Goal: Information Seeking & Learning: Learn about a topic

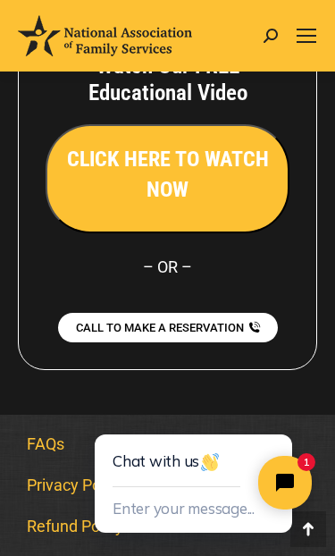
scroll to position [2855, 0]
click at [308, 27] on link "Mobile menu icon" at bounding box center [306, 35] width 21 height 21
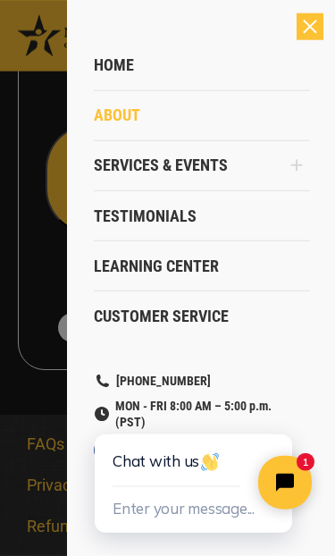
click at [271, 170] on link "Services & Events" at bounding box center [189, 165] width 190 height 50
click at [233, 166] on link "Services & Events" at bounding box center [189, 165] width 190 height 50
click at [190, 165] on span "Services & Events" at bounding box center [161, 166] width 134 height 20
click at [219, 177] on link "Services & Events" at bounding box center [189, 165] width 190 height 50
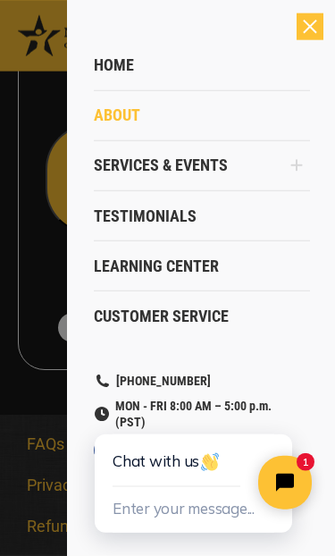
click at [125, 63] on span "Home" at bounding box center [114, 65] width 40 height 20
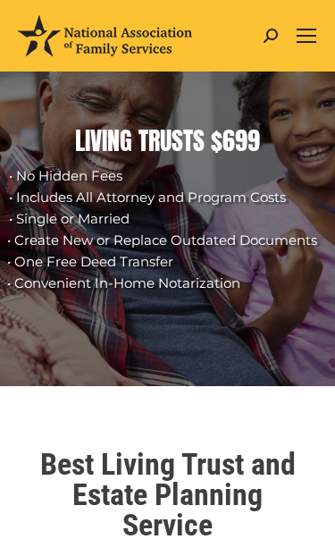
click at [304, 42] on div "Mobile menu icon" at bounding box center [307, 36] width 20 height 14
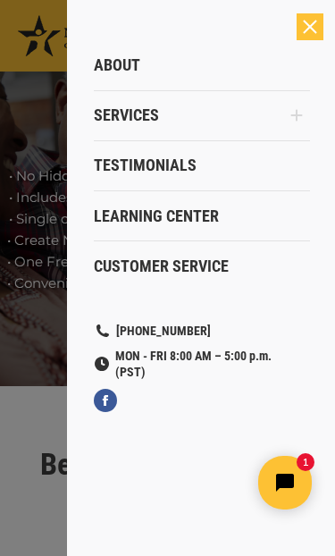
click at [154, 113] on span "Services" at bounding box center [126, 115] width 65 height 20
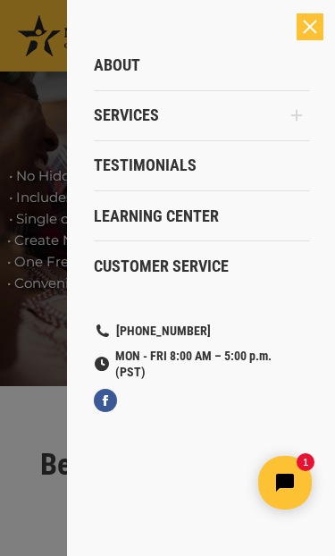
click at [155, 124] on span "Services" at bounding box center [126, 115] width 65 height 20
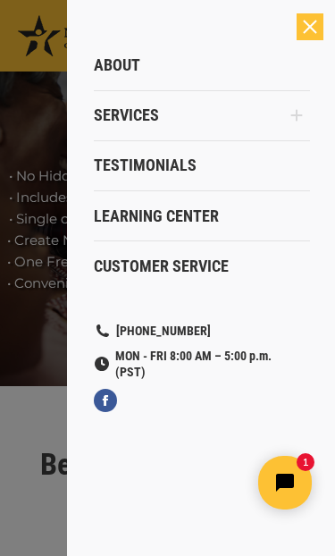
click at [198, 218] on span "Learning Center" at bounding box center [156, 217] width 125 height 20
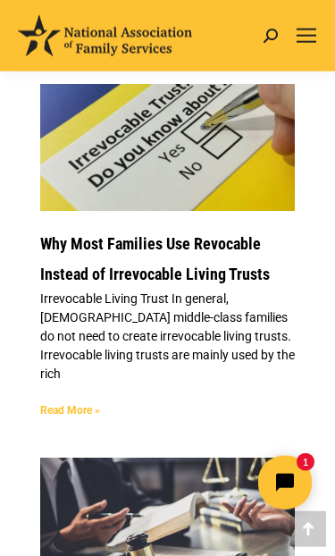
scroll to position [9217, 0]
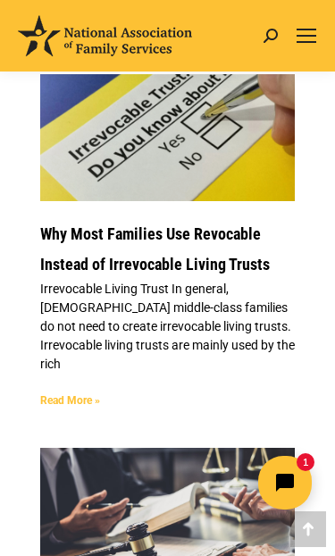
click at [75, 403] on link "Read More »" at bounding box center [70, 400] width 60 height 13
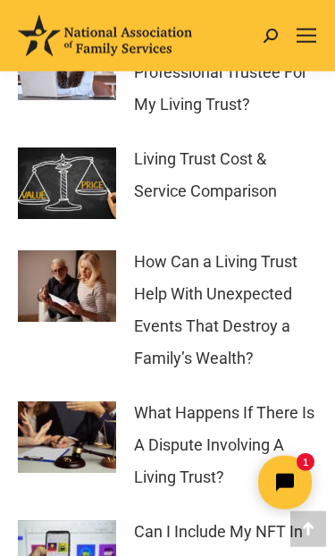
scroll to position [6394, 0]
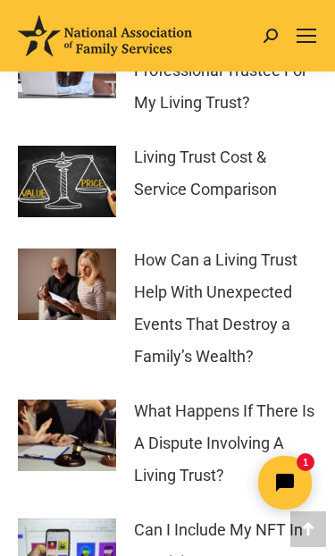
click at [237, 244] on link "How Can a Living Trust Help With Unexpected Events That Destroy a Family’s Weal…" at bounding box center [225, 308] width 183 height 129
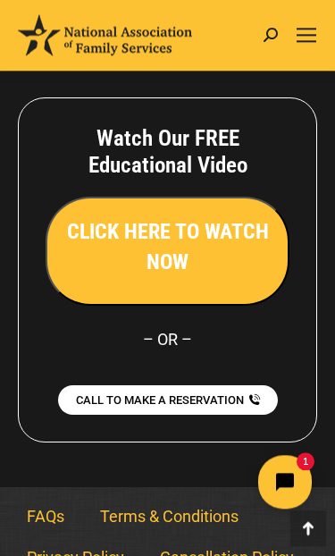
scroll to position [11769, 0]
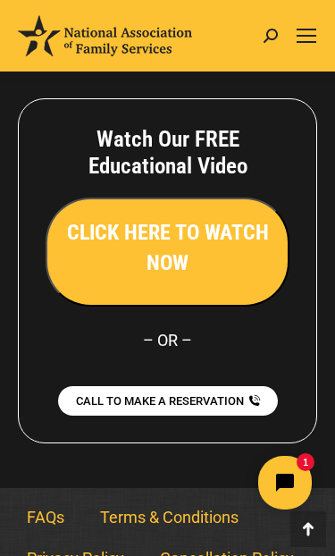
click at [62, 538] on link "FAQs" at bounding box center [45, 517] width 73 height 41
click at [49, 526] on link "FAQs" at bounding box center [45, 517] width 73 height 41
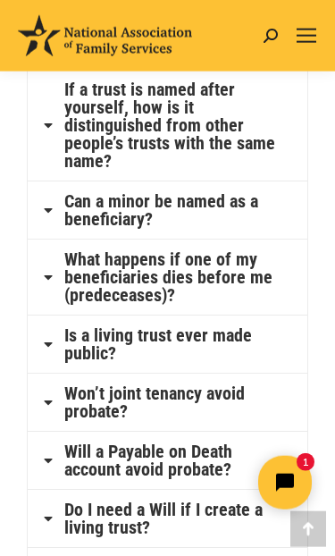
scroll to position [825, 0]
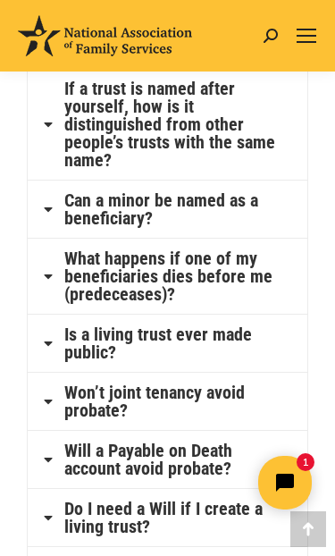
click at [251, 361] on link "Is a living trust ever made public?" at bounding box center [170, 343] width 213 height 36
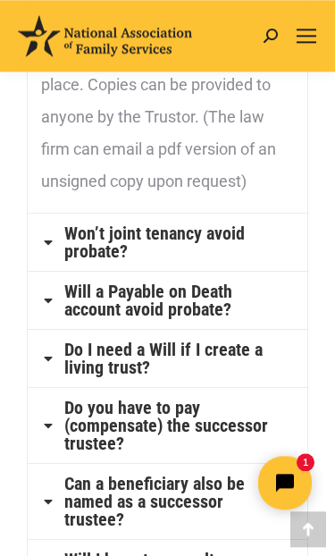
scroll to position [1186, 0]
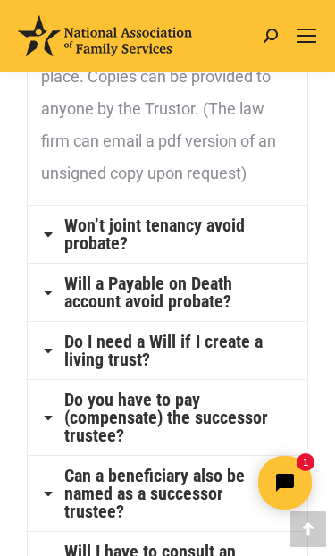
click at [254, 412] on link "Do you have to pay (compensate) the successor trustee?" at bounding box center [170, 418] width 213 height 54
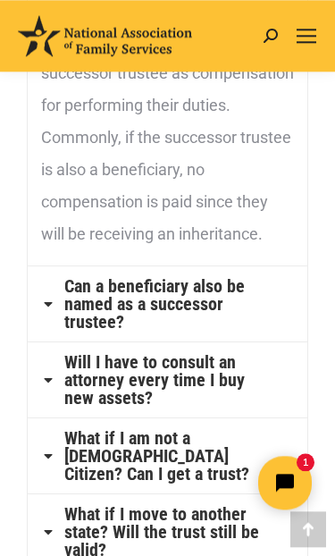
click at [212, 299] on link "Can a beneficiary also be named as a successor trustee?" at bounding box center [170, 304] width 213 height 54
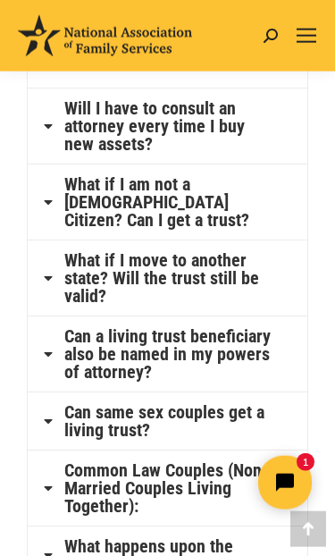
scroll to position [1408, 0]
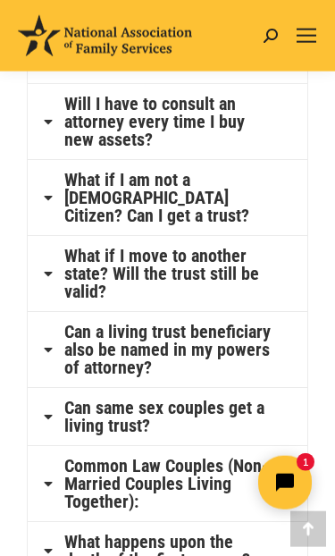
click at [239, 323] on link "Can a living trust beneficiary also be named in my powers of attorney?" at bounding box center [170, 350] width 213 height 54
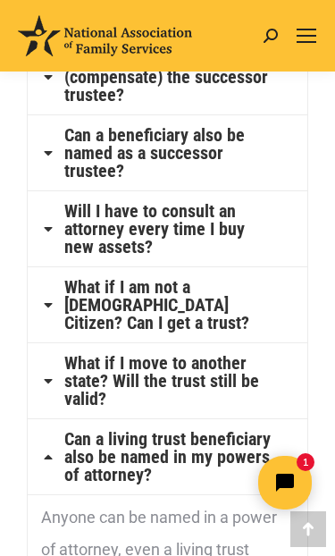
scroll to position [1146, 0]
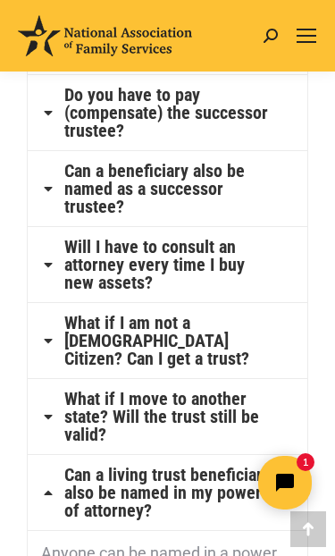
click at [316, 38] on div "Mobile menu icon" at bounding box center [307, 36] width 20 height 14
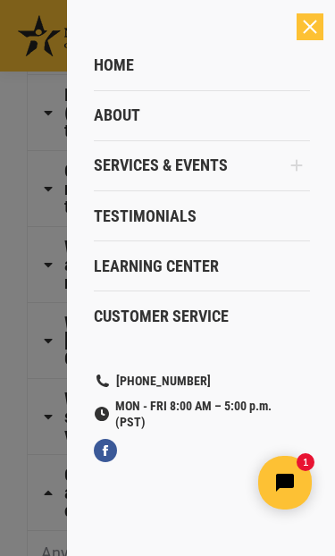
click at [133, 121] on span "About" at bounding box center [117, 115] width 46 height 20
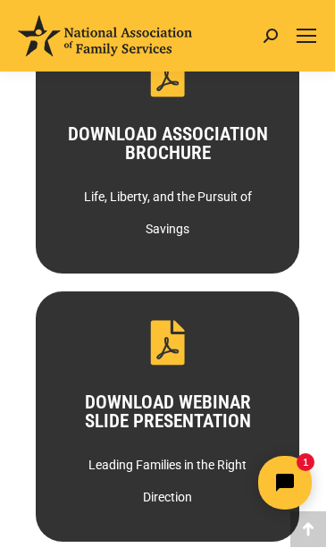
scroll to position [2214, 0]
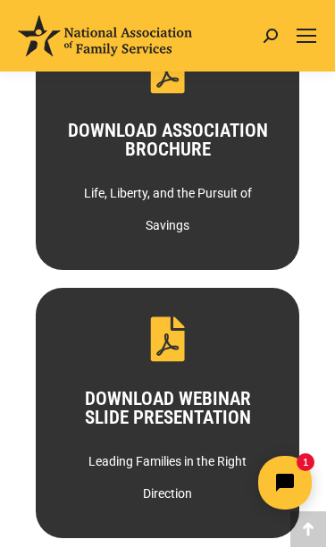
click at [254, 236] on div "DOWNLOAD ASSOCIATION BROCHURE Life, Liberty, and the Pursuit of Savings" at bounding box center [168, 145] width 264 height 250
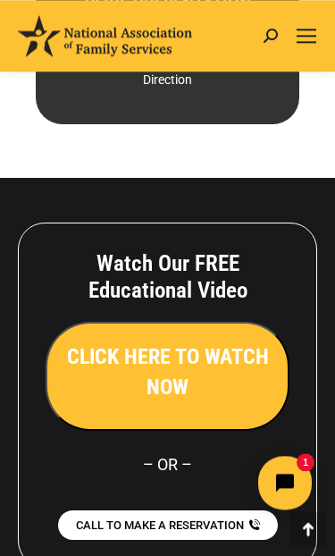
scroll to position [2628, 0]
click at [308, 43] on link "Mobile menu icon" at bounding box center [306, 35] width 21 height 21
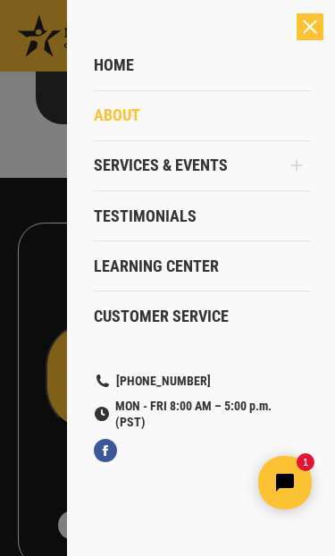
click at [140, 63] on link "Home" at bounding box center [202, 65] width 216 height 50
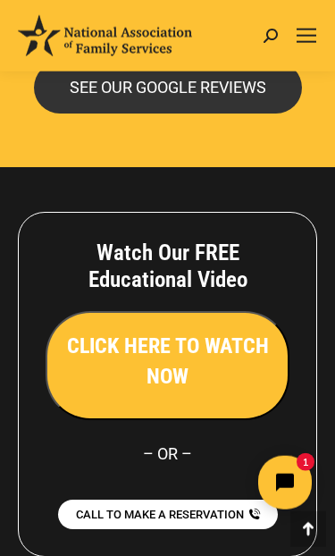
scroll to position [6260, 0]
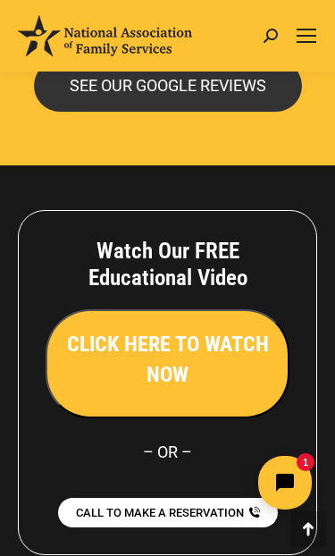
click at [257, 329] on h3 "CLICK HERE TO WATCH NOW" at bounding box center [167, 359] width 205 height 61
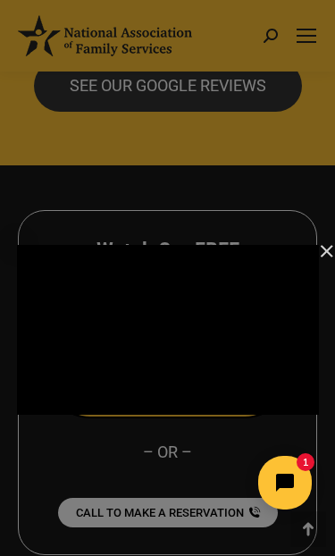
click at [265, 317] on div "Main Video - Full Webinar (Emma) Landon V1.4" at bounding box center [168, 330] width 302 height 170
click at [310, 404] on icon "Fullscreen" at bounding box center [309, 406] width 4 height 4
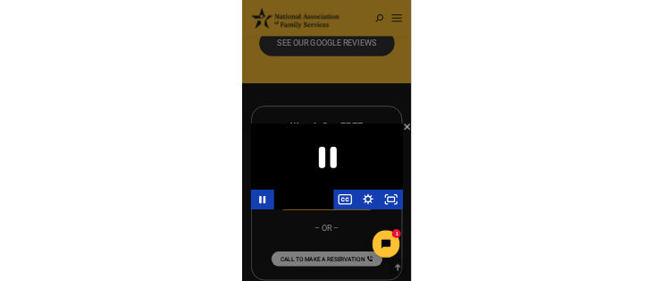
scroll to position [36, 0]
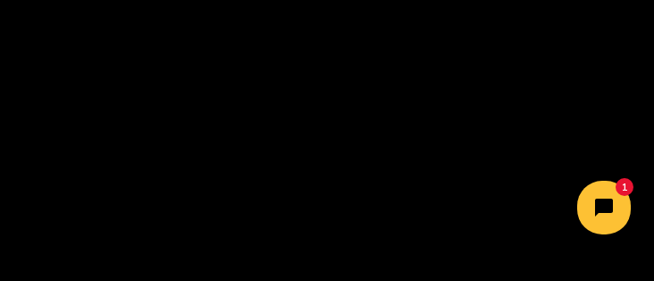
click at [334, 119] on div "Main Video - Full Webinar (Emma) Landon V1.4" at bounding box center [327, 184] width 654 height 368
click at [309, 114] on icon "Pause" at bounding box center [327, 164] width 100 height 100
